Goal: Task Accomplishment & Management: Manage account settings

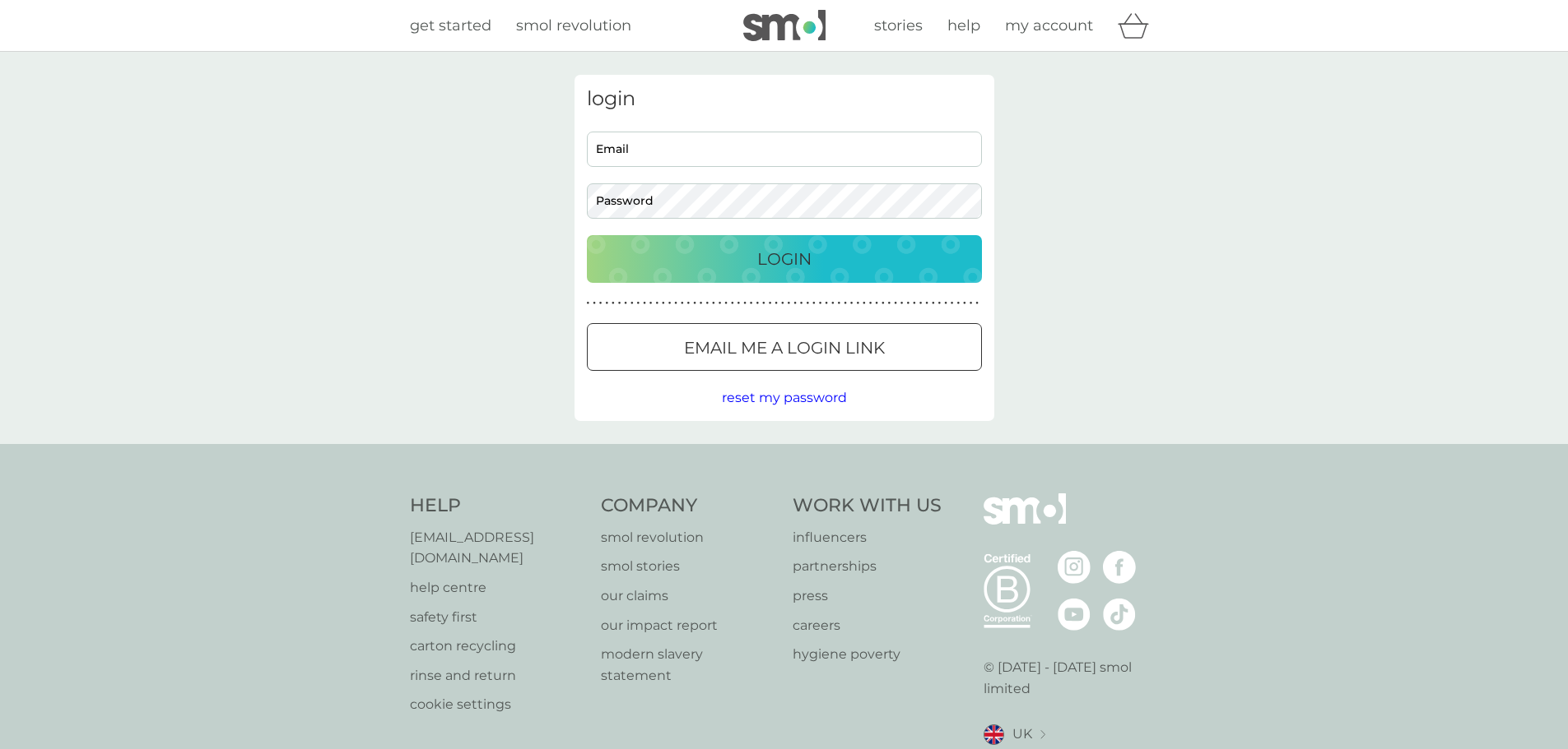
type input "[EMAIL_ADDRESS][PERSON_NAME][DOMAIN_NAME]"
click at [754, 274] on button "Login" at bounding box center [784, 259] width 395 height 47
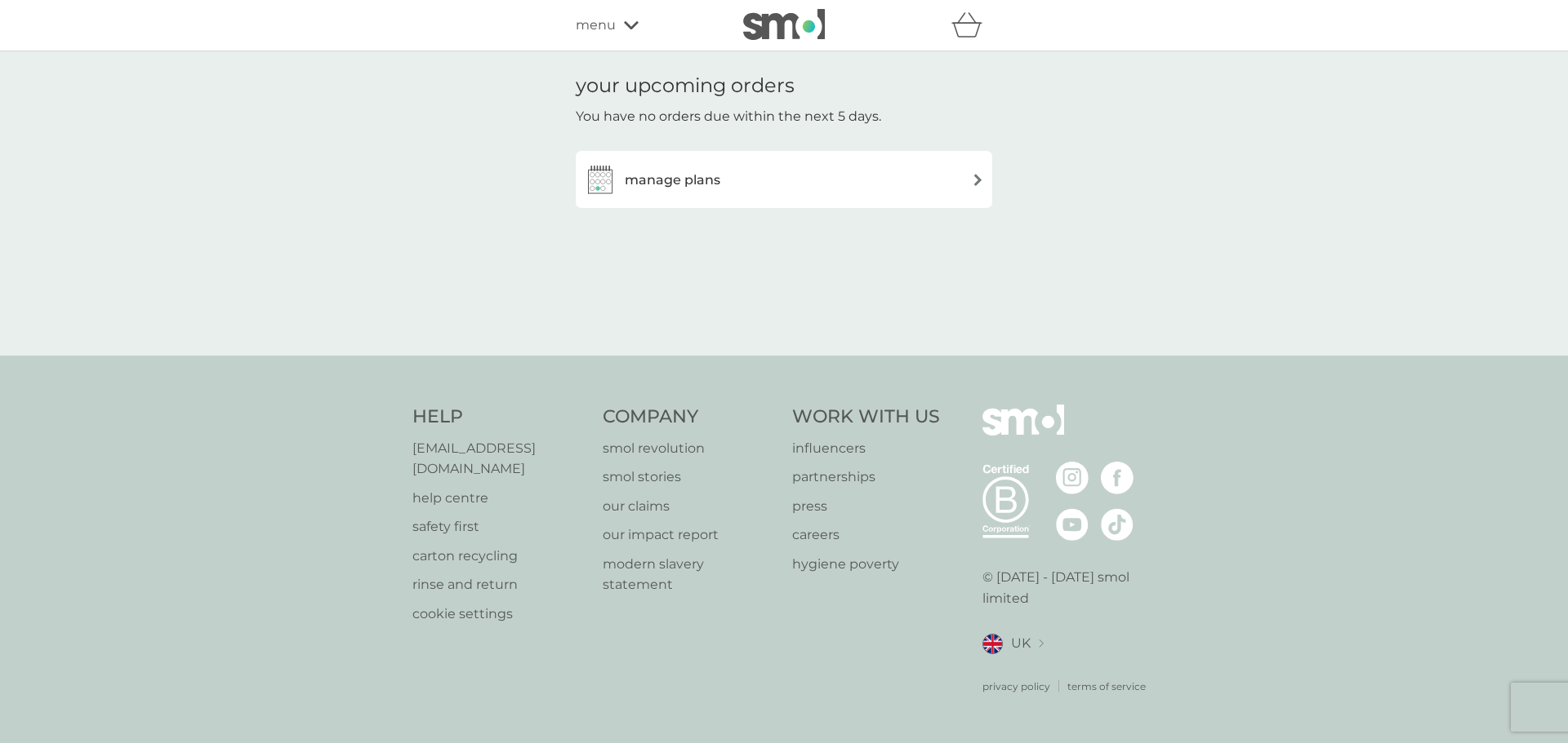
click at [797, 186] on div "manage plans" at bounding box center [784, 179] width 400 height 32
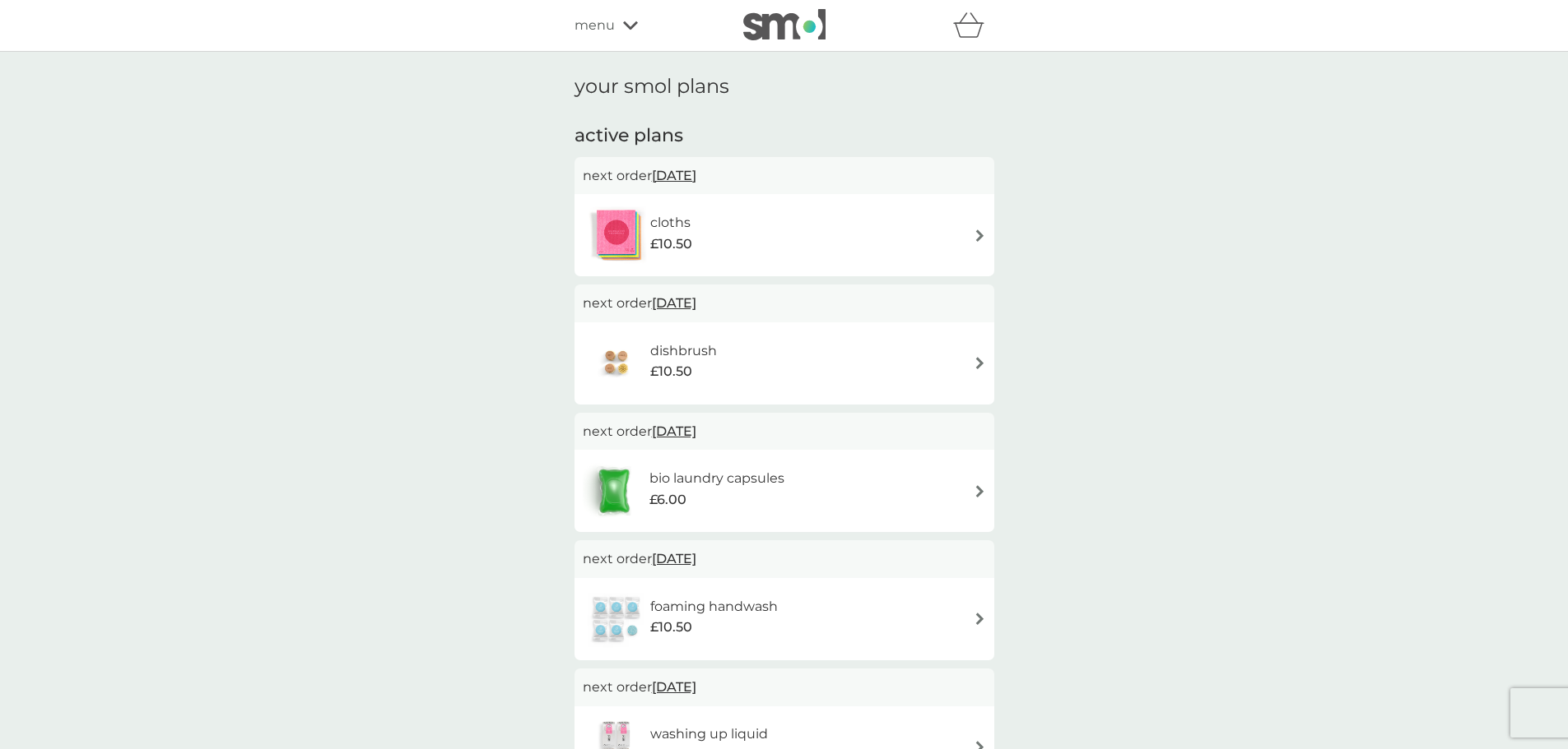
click at [828, 498] on div "bio laundry capsules £6.00" at bounding box center [784, 491] width 403 height 57
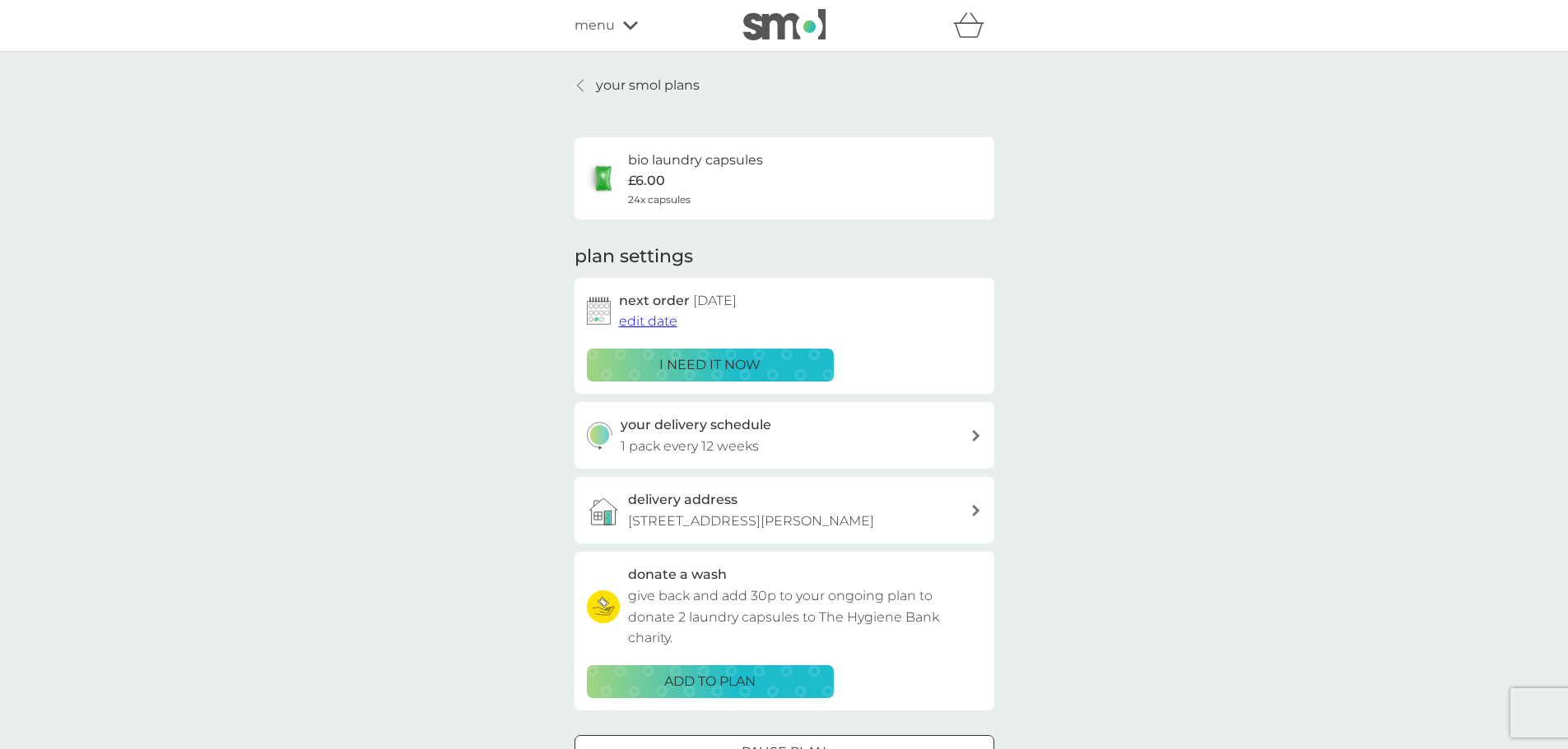
click at [595, 20] on span "menu" at bounding box center [595, 26] width 40 height 22
